Goal: Use online tool/utility: Utilize a website feature to perform a specific function

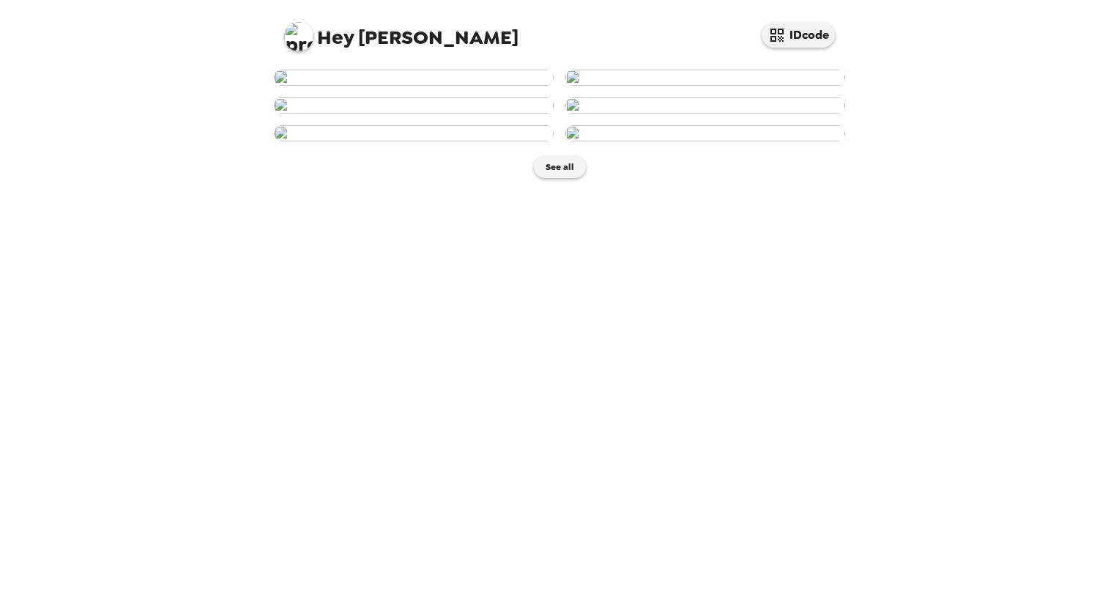
click at [422, 86] on img at bounding box center [414, 78] width 280 height 16
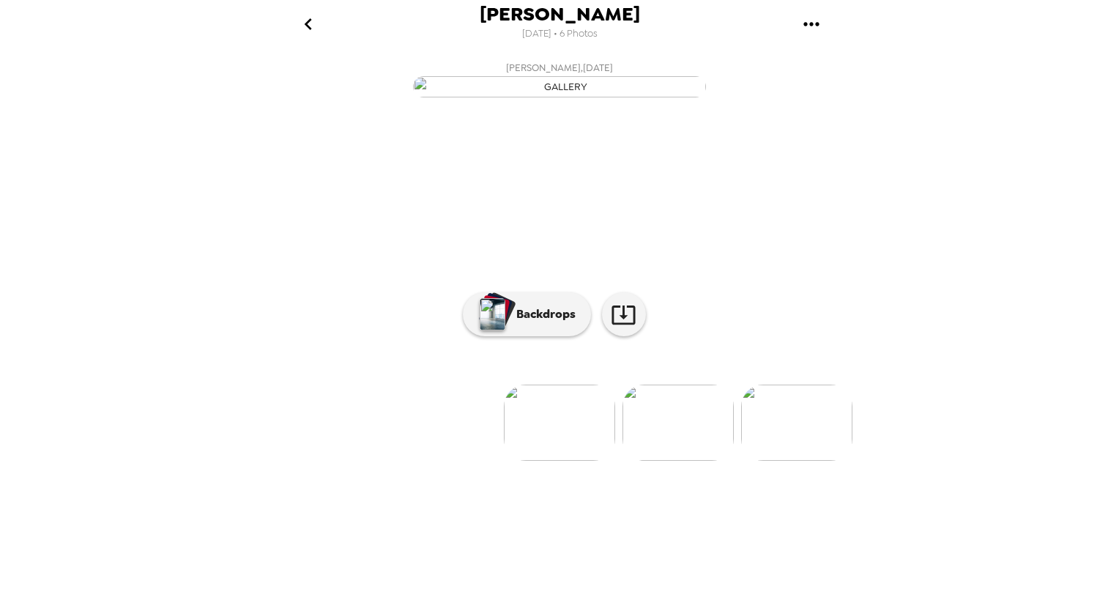
scroll to position [22, 0]
click at [527, 323] on p "Backdrops" at bounding box center [542, 314] width 67 height 18
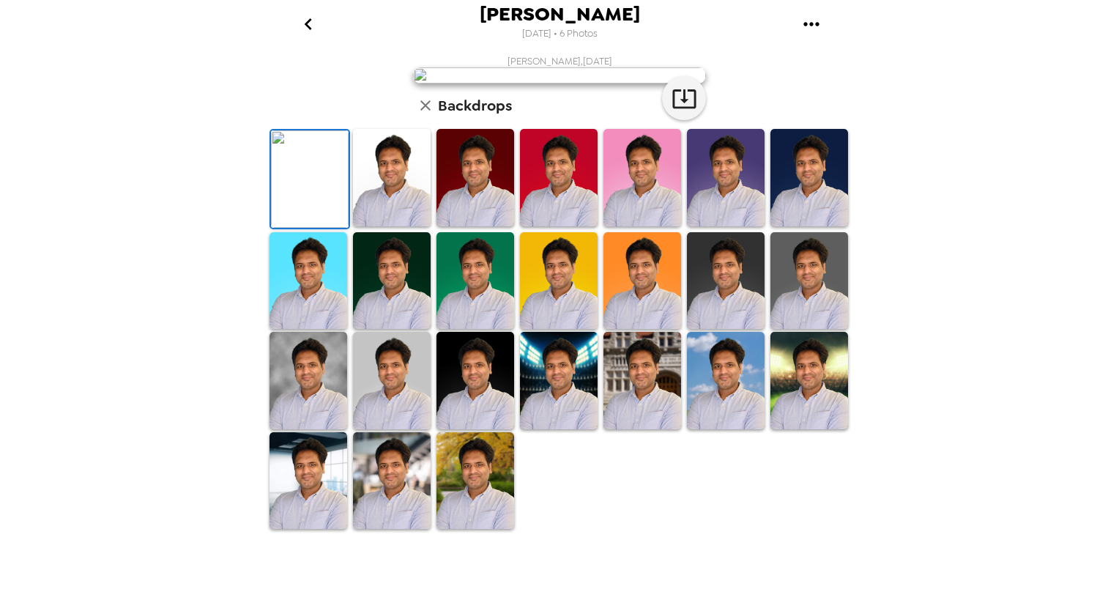
scroll to position [269, 0]
click at [461, 529] on img at bounding box center [475, 480] width 78 height 97
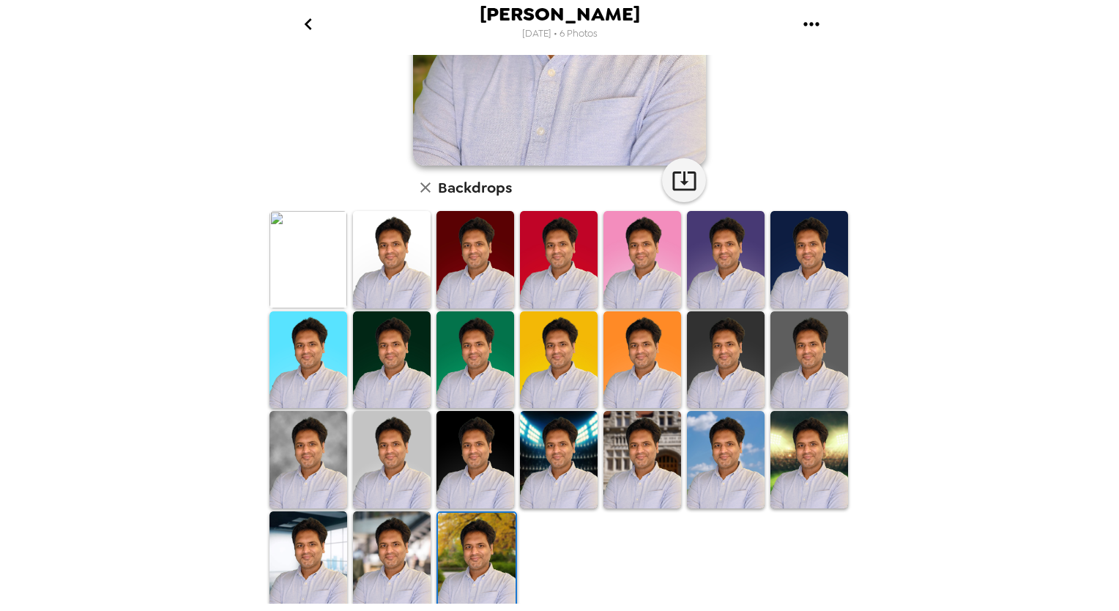
scroll to position [0, 0]
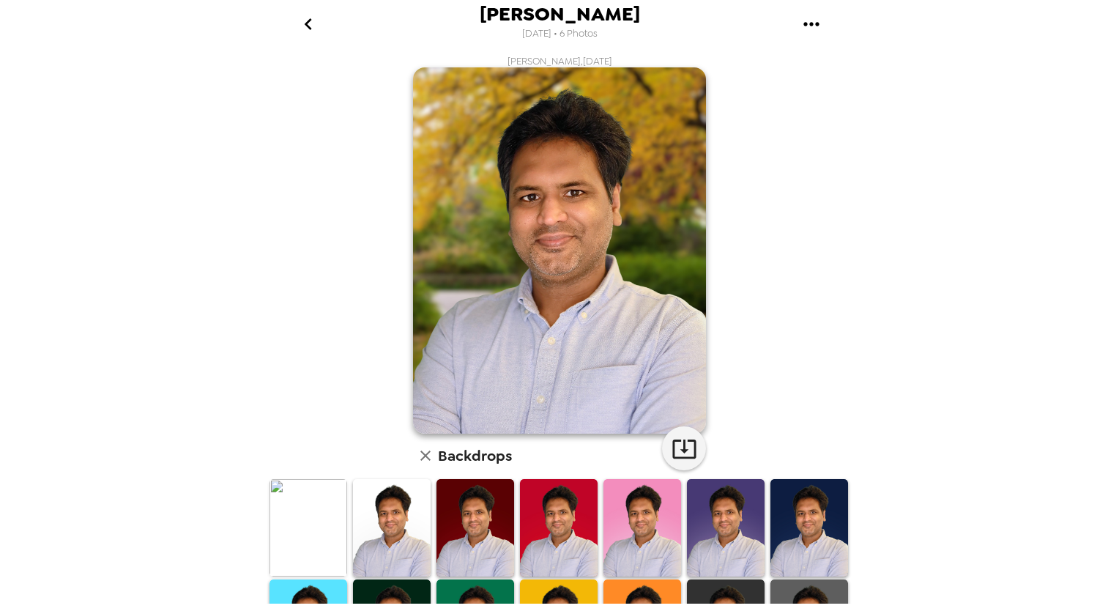
click at [368, 532] on img at bounding box center [392, 527] width 78 height 97
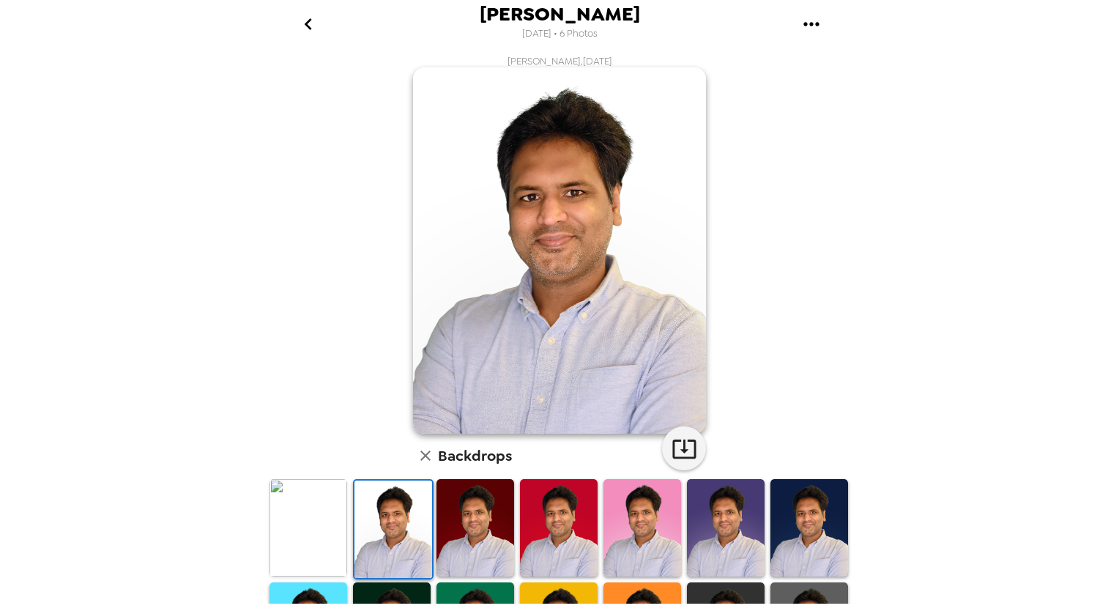
click at [296, 531] on img at bounding box center [308, 527] width 78 height 97
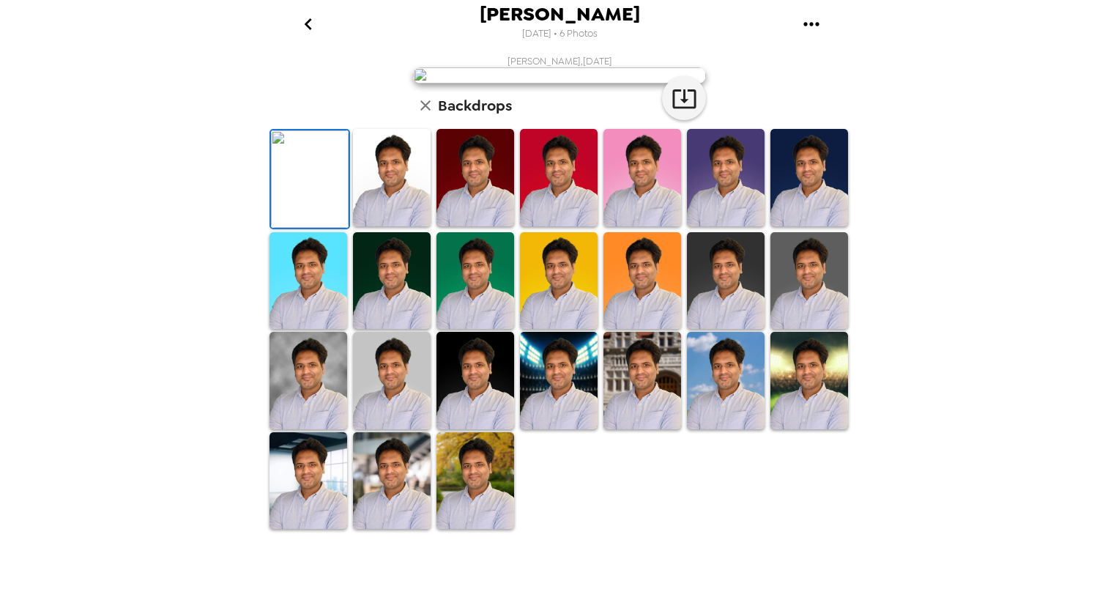
scroll to position [269, 0]
click at [365, 529] on img at bounding box center [392, 480] width 78 height 97
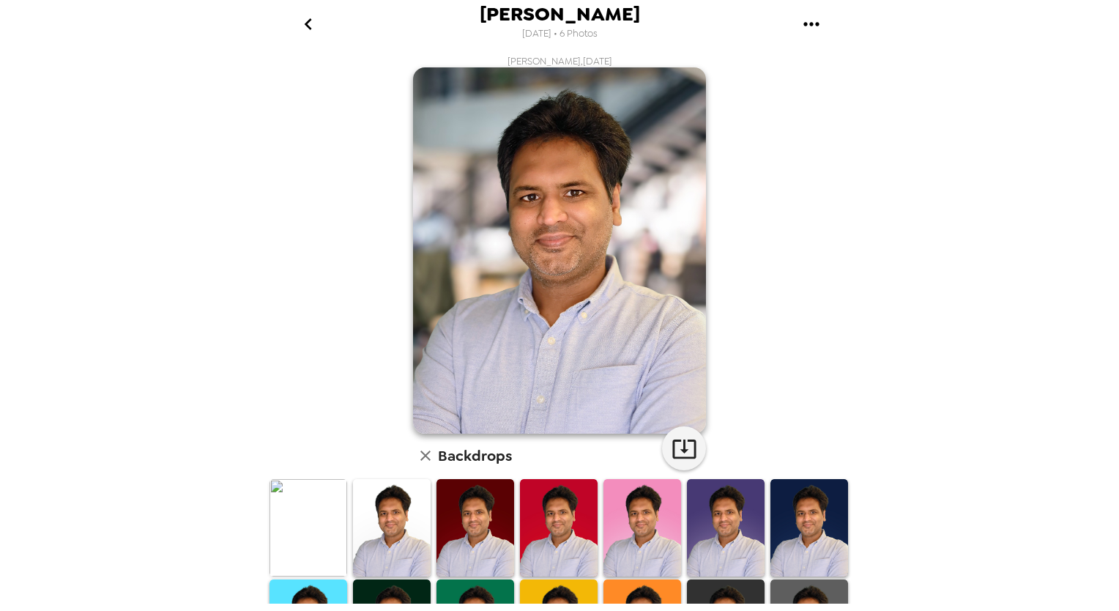
scroll to position [268, 0]
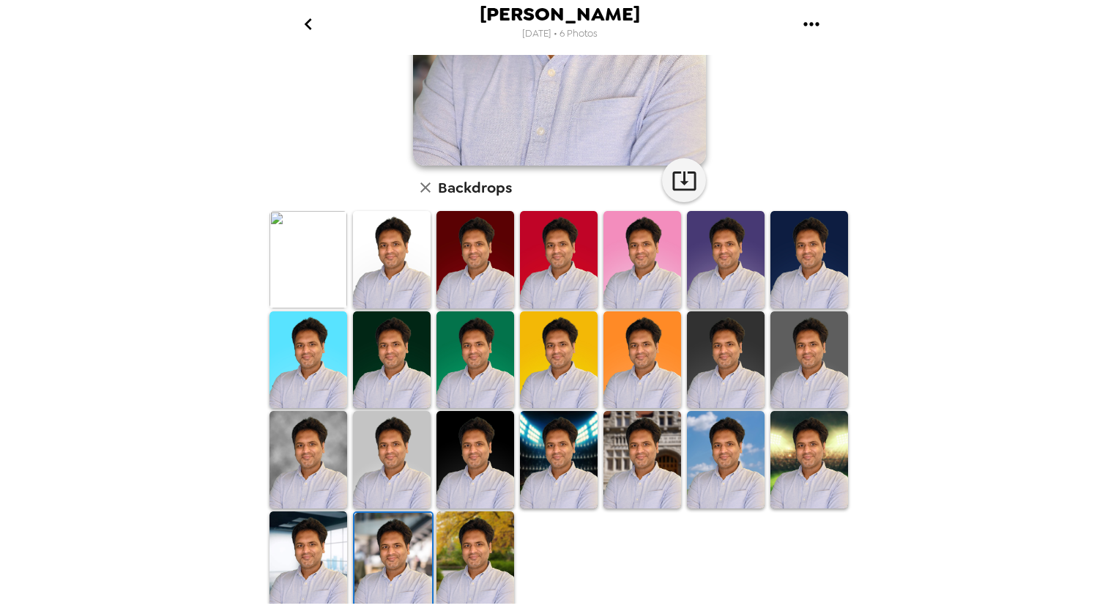
click at [297, 555] on img at bounding box center [308, 559] width 78 height 97
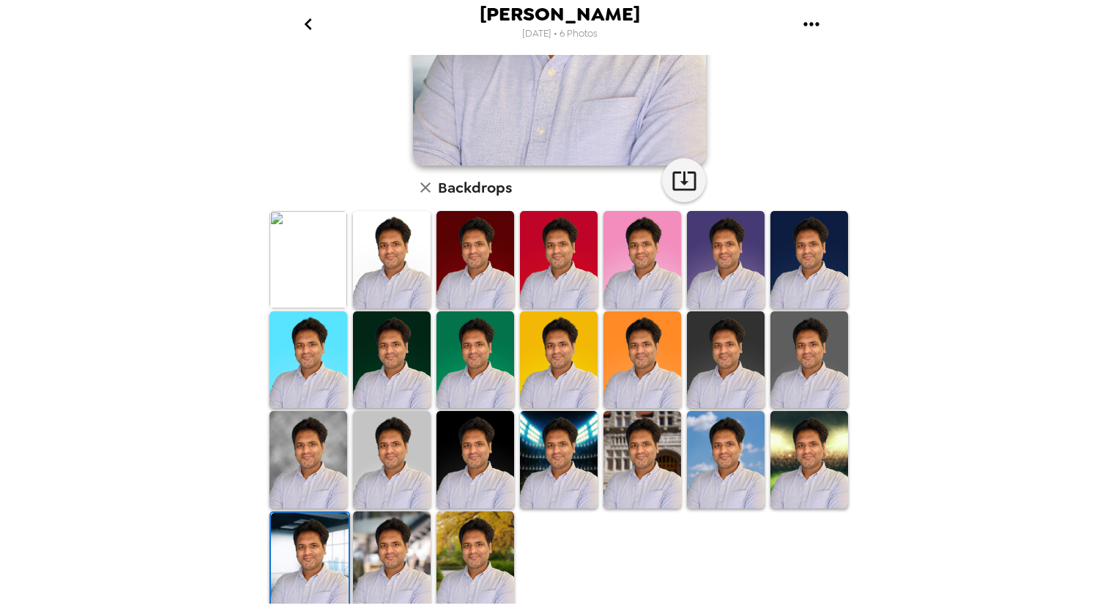
scroll to position [0, 0]
